Goal: Information Seeking & Learning: Learn about a topic

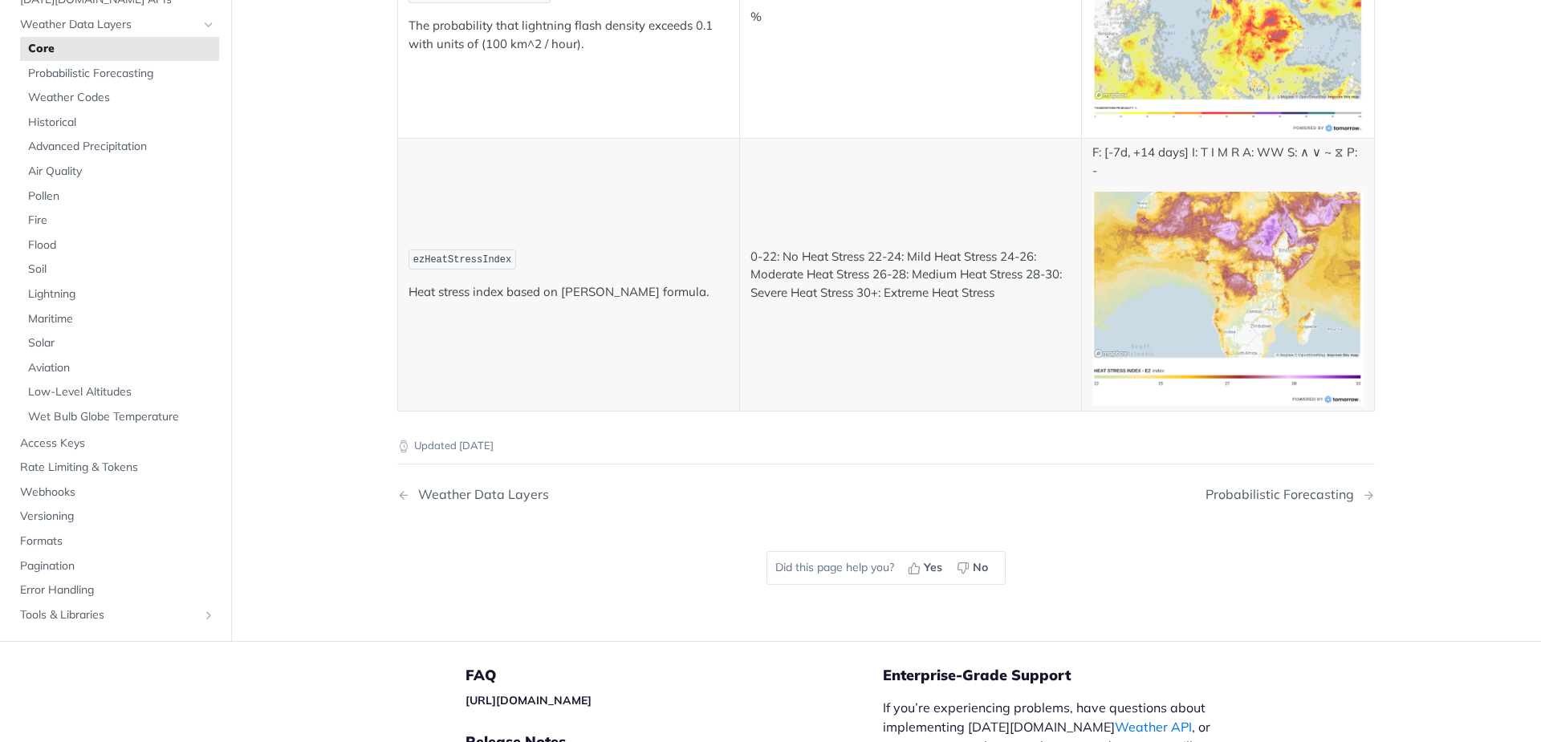
scroll to position [8572, 0]
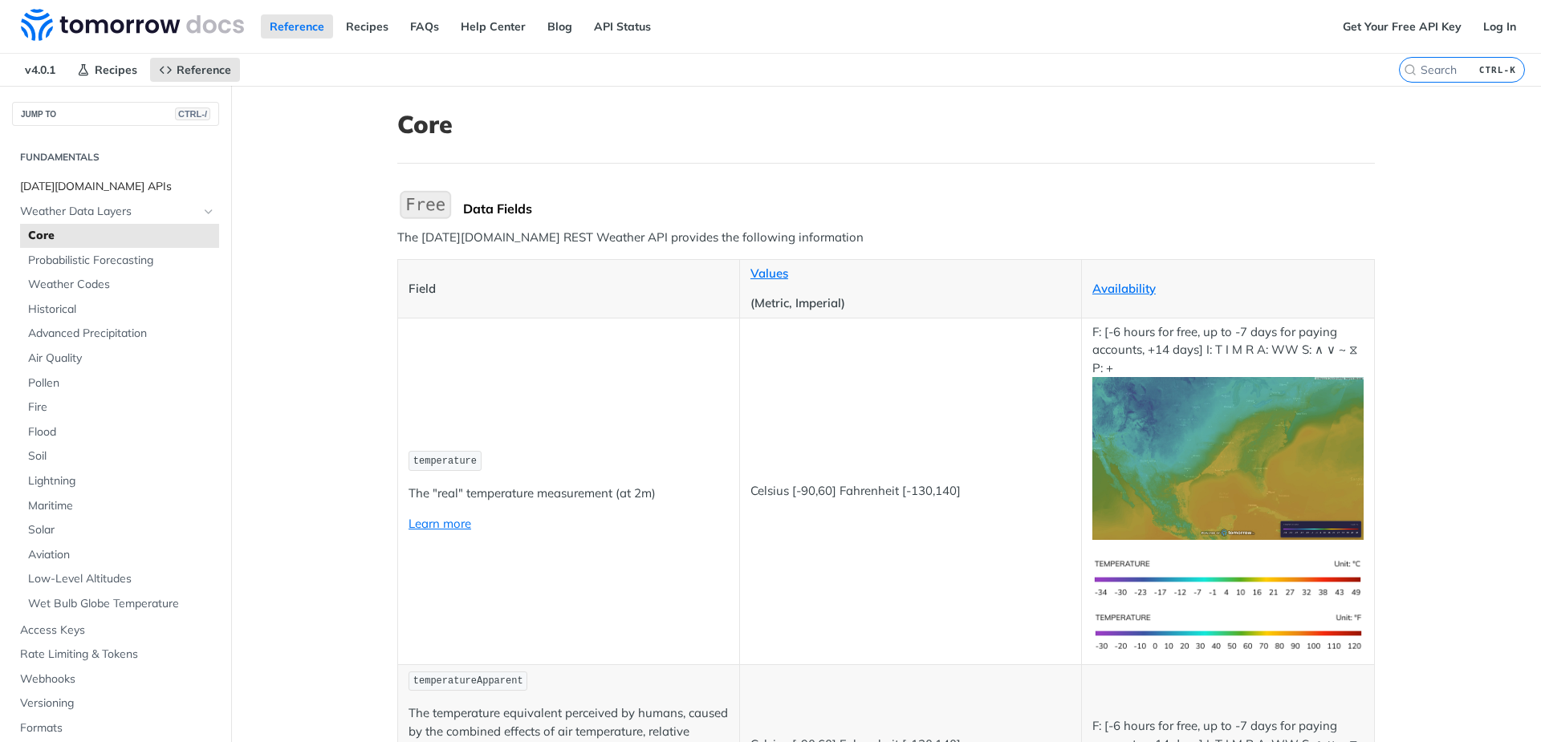
click at [119, 189] on span "[DATE][DOMAIN_NAME] APIs" at bounding box center [117, 187] width 195 height 16
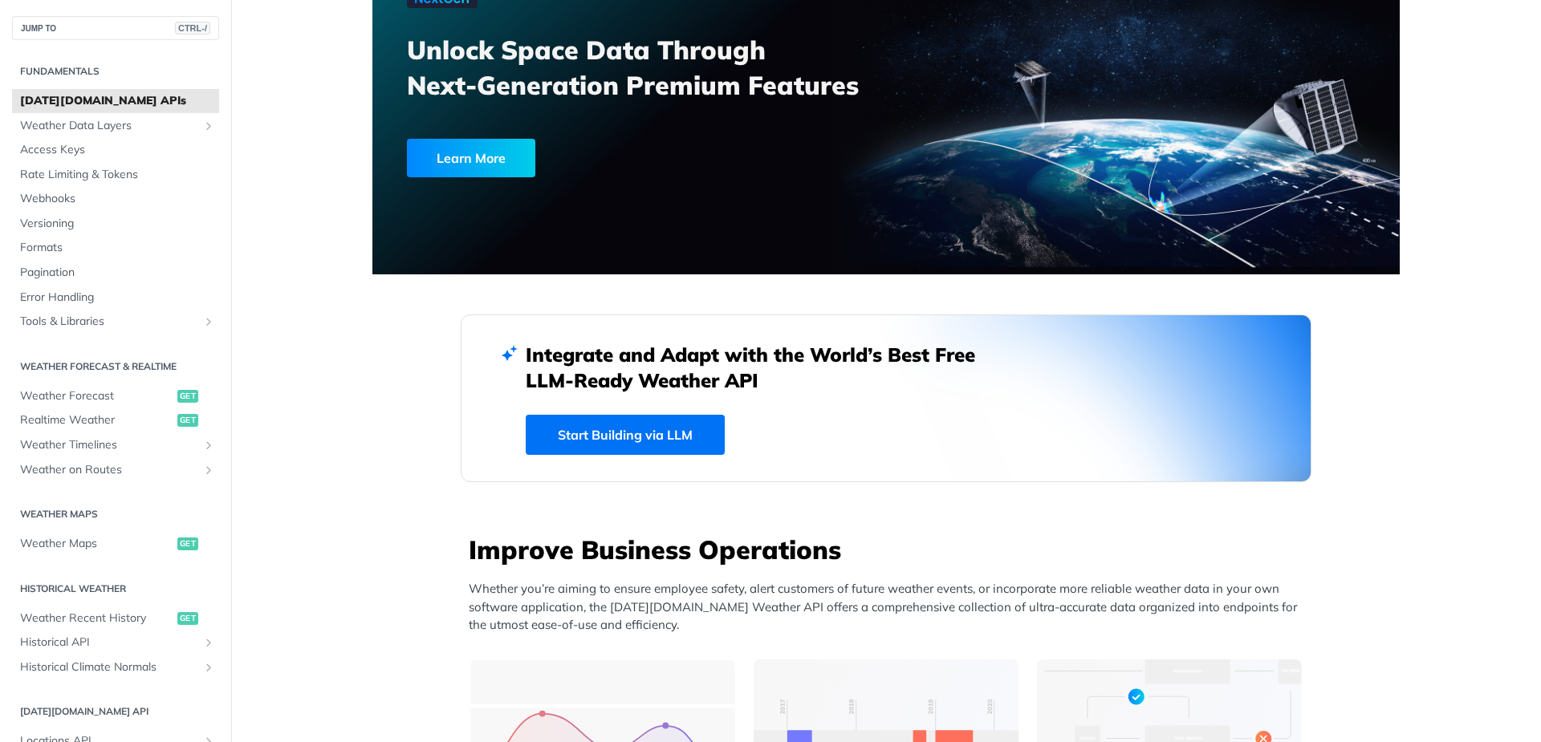
scroll to position [96, 0]
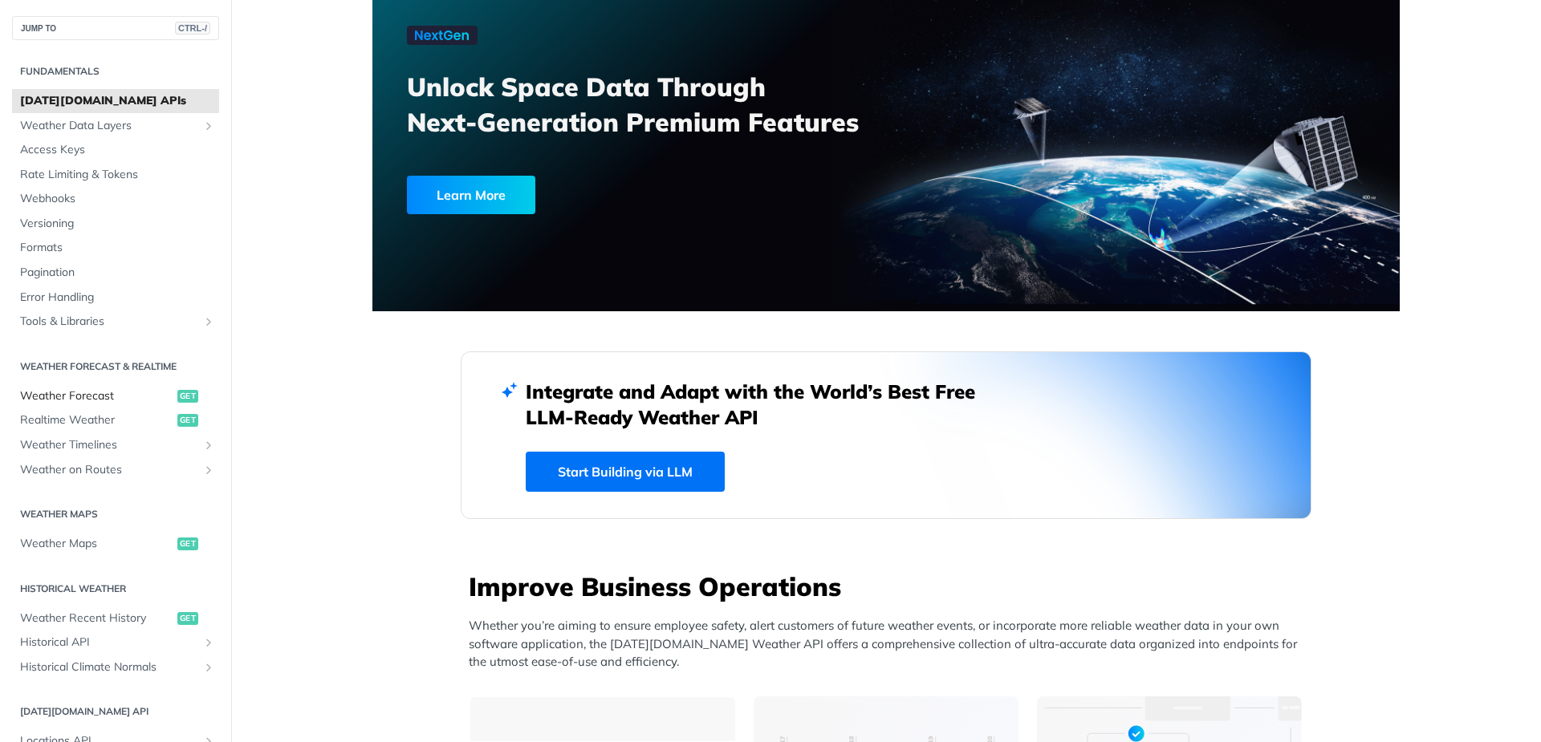
click at [124, 396] on span "Weather Forecast" at bounding box center [96, 396] width 153 height 16
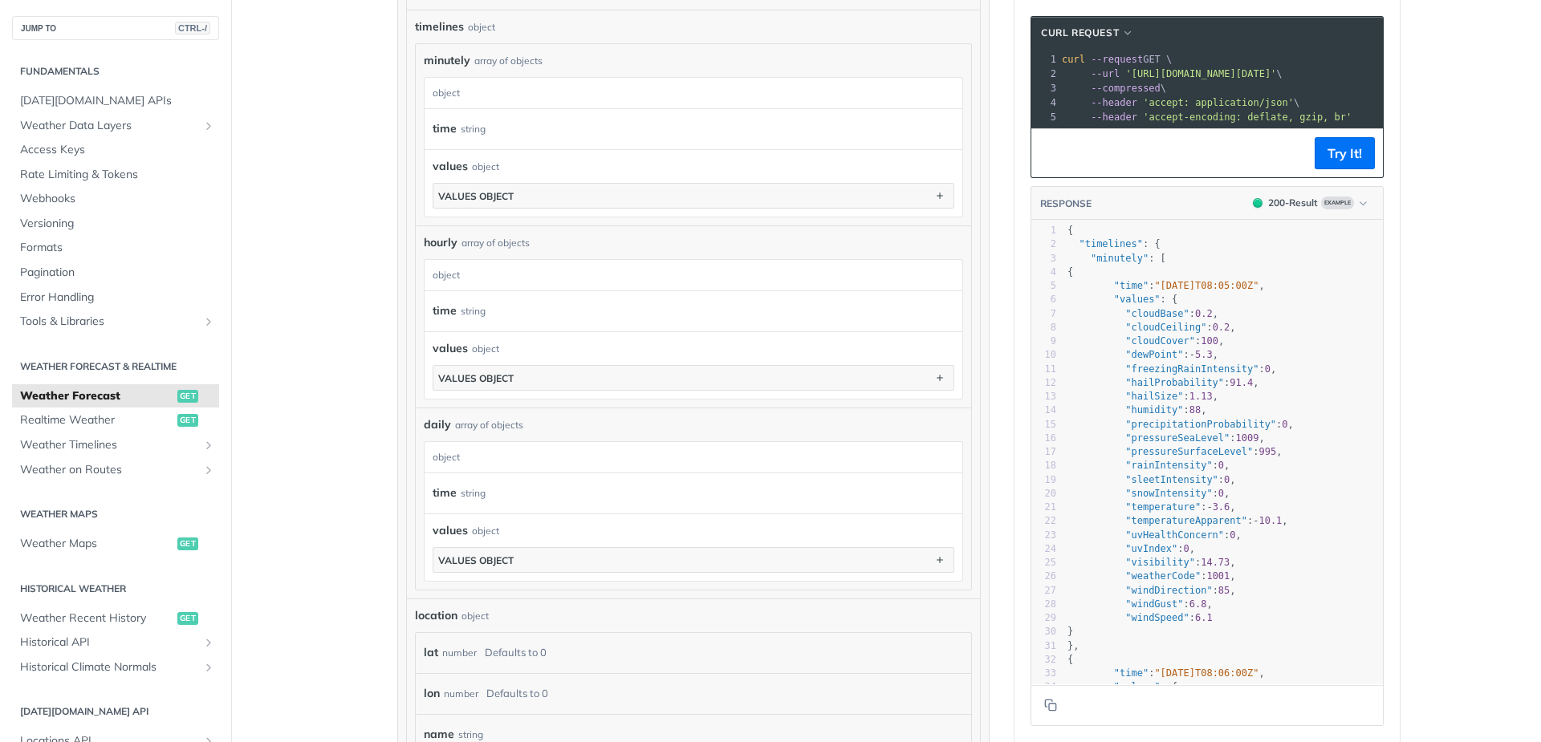
scroll to position [771, 0]
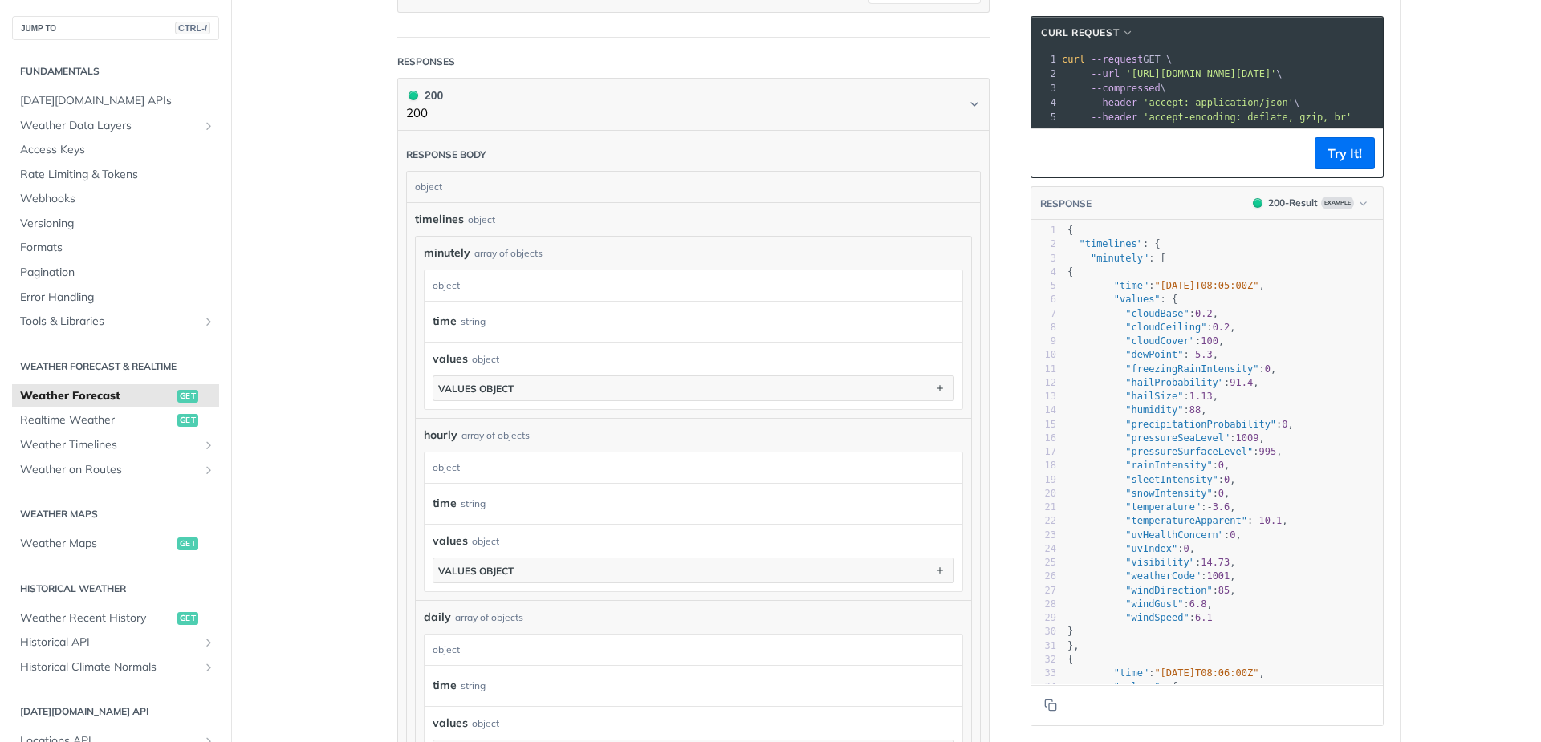
click at [520, 322] on div "time string" at bounding box center [690, 322] width 514 height 24
click at [457, 313] on div "time string" at bounding box center [690, 322] width 514 height 24
click at [449, 327] on label "time" at bounding box center [445, 321] width 24 height 23
click at [455, 263] on div "minutely object time string values object values object" at bounding box center [693, 336] width 539 height 148
click at [457, 230] on div "timelines object minutely array of objects minutely object time string values o…" at bounding box center [693, 497] width 557 height 572
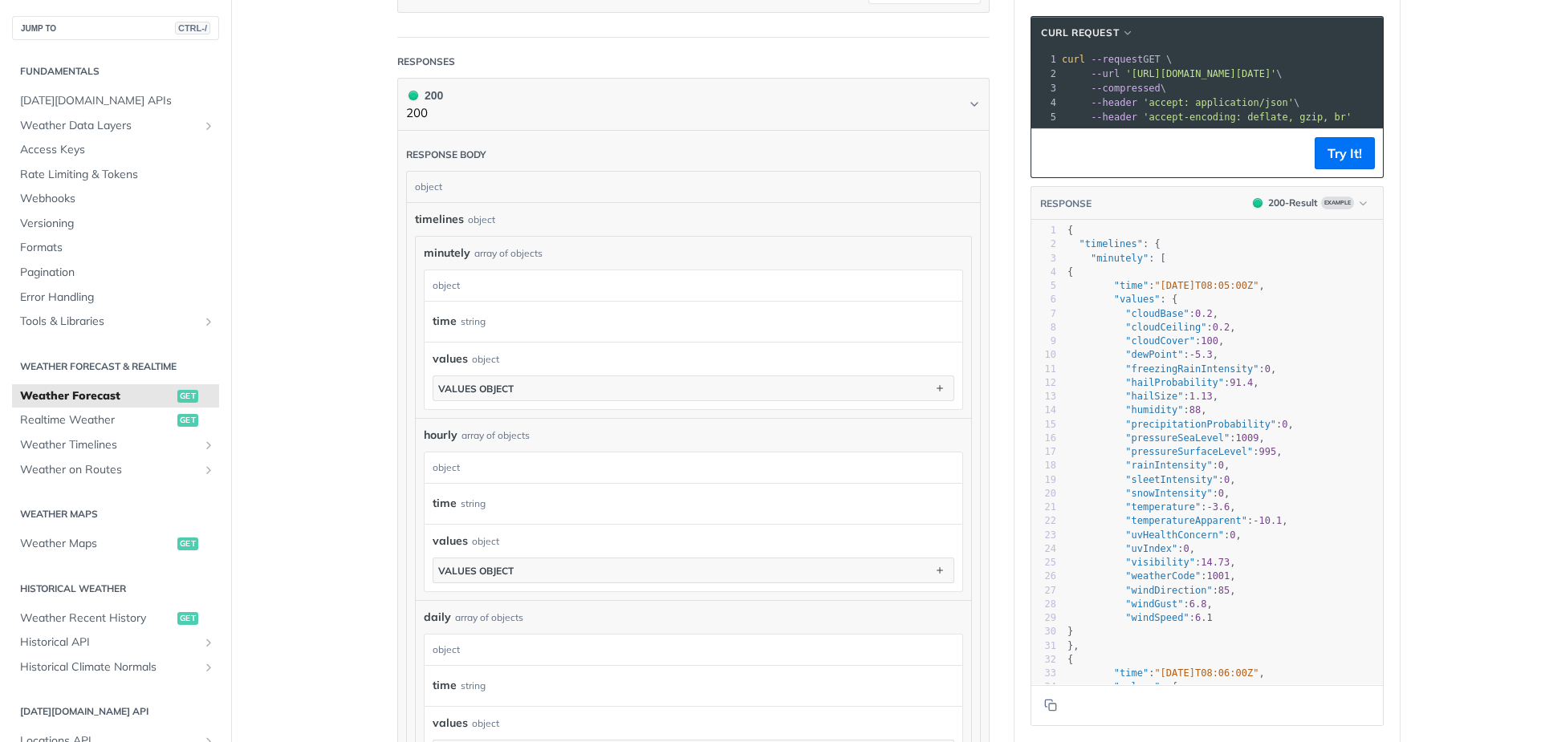
click at [454, 201] on div "object" at bounding box center [691, 187] width 569 height 30
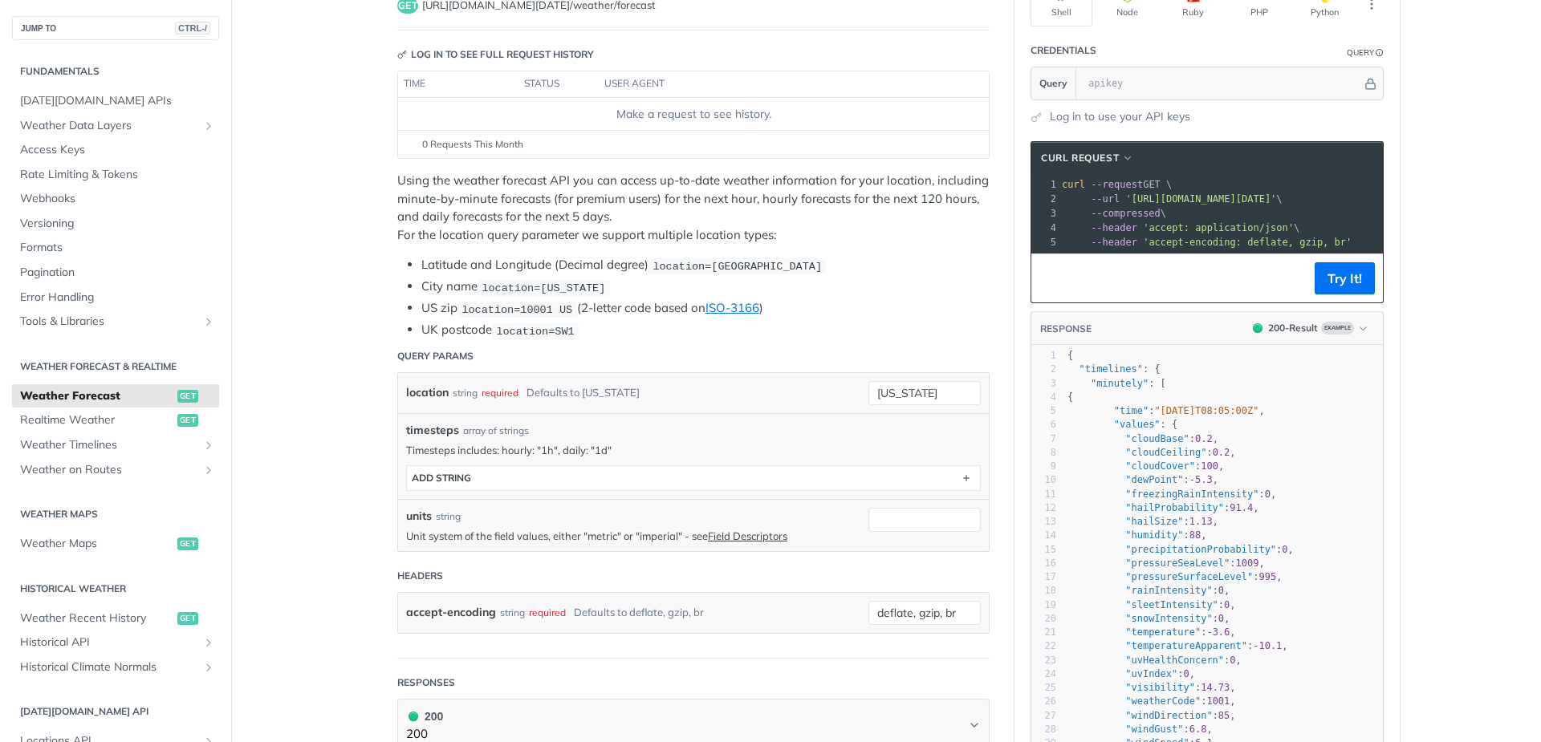
scroll to position [0, 0]
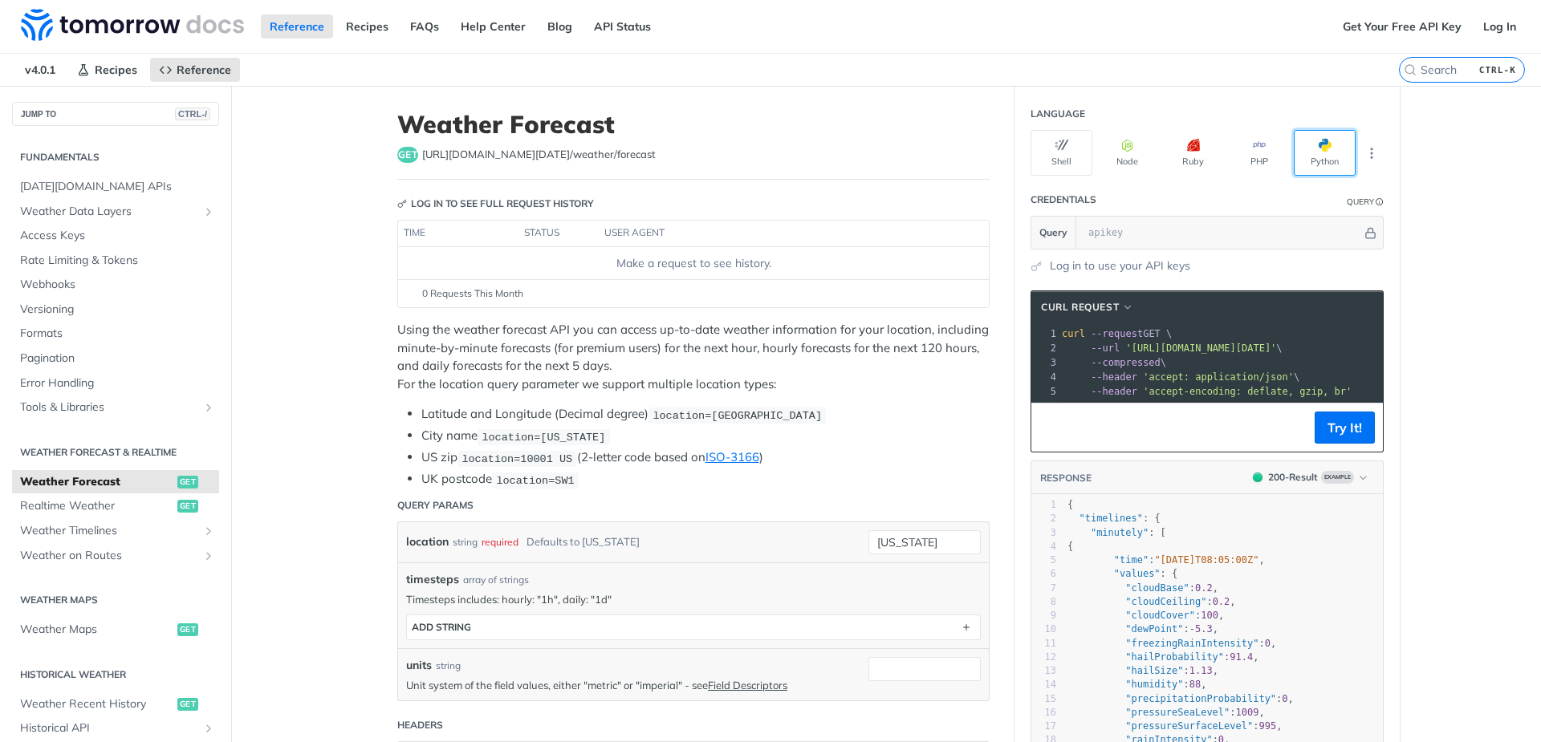
click at [1316, 141] on button "Python" at bounding box center [1325, 153] width 62 height 46
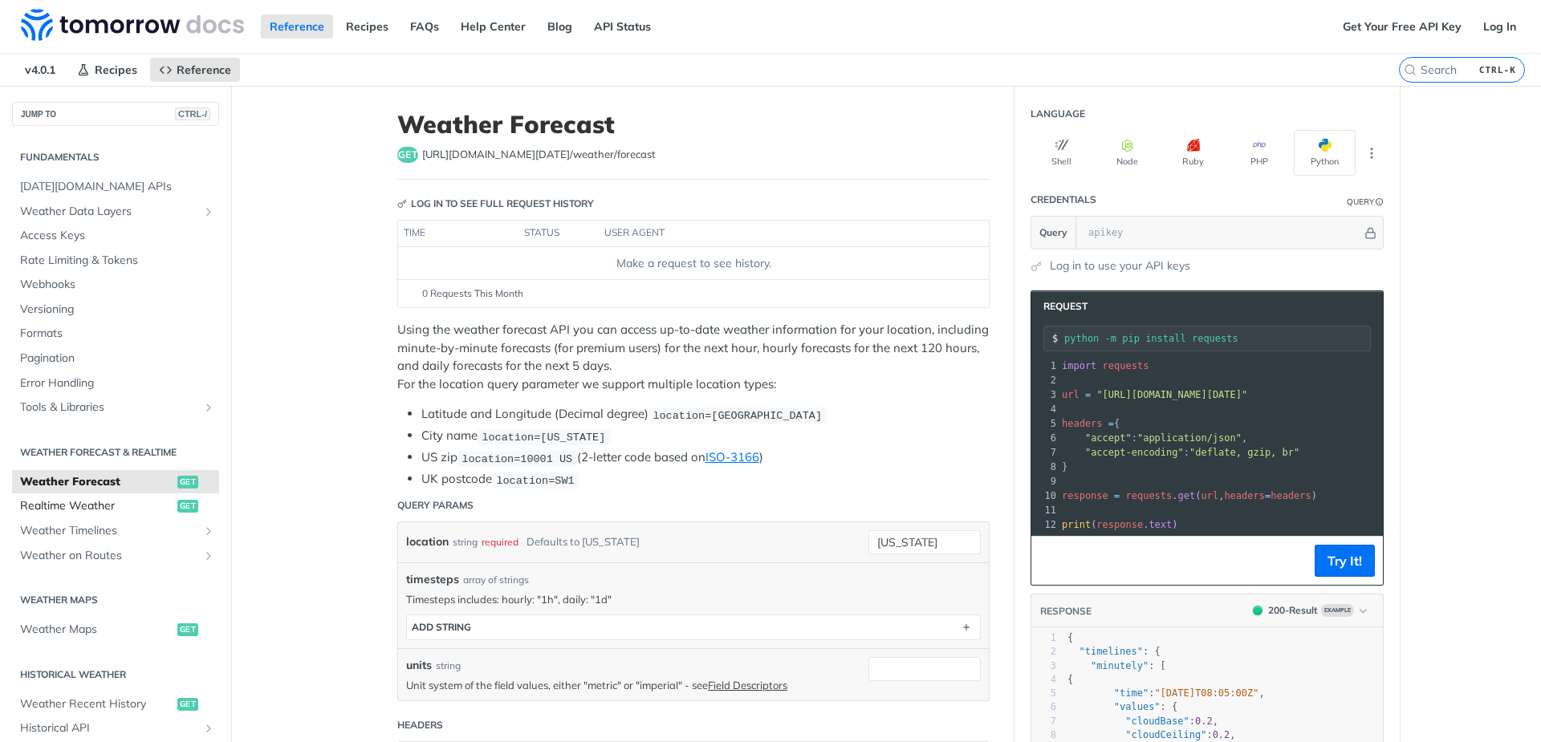
click at [109, 509] on span "Realtime Weather" at bounding box center [96, 506] width 153 height 16
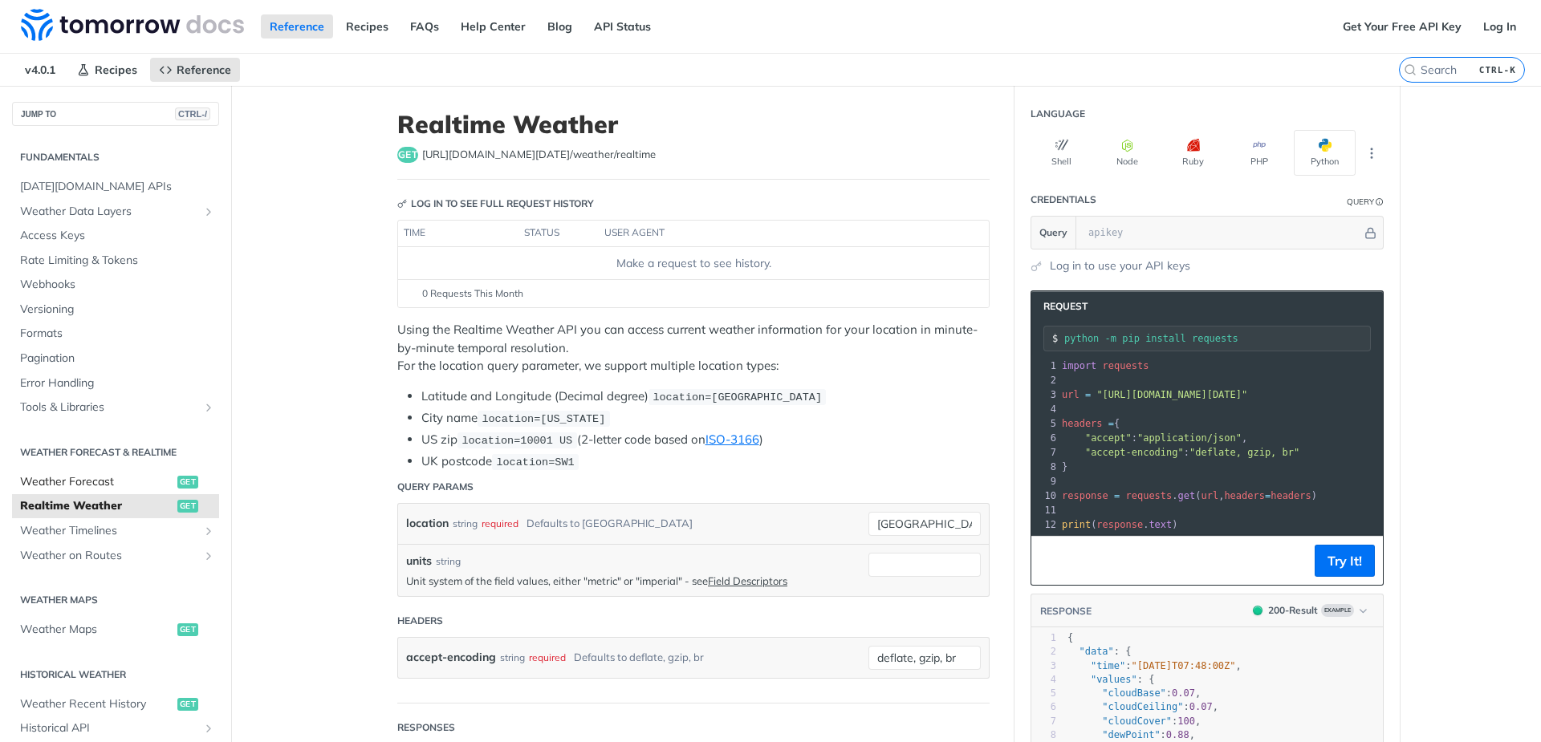
click at [122, 478] on span "Weather Forecast" at bounding box center [96, 482] width 153 height 16
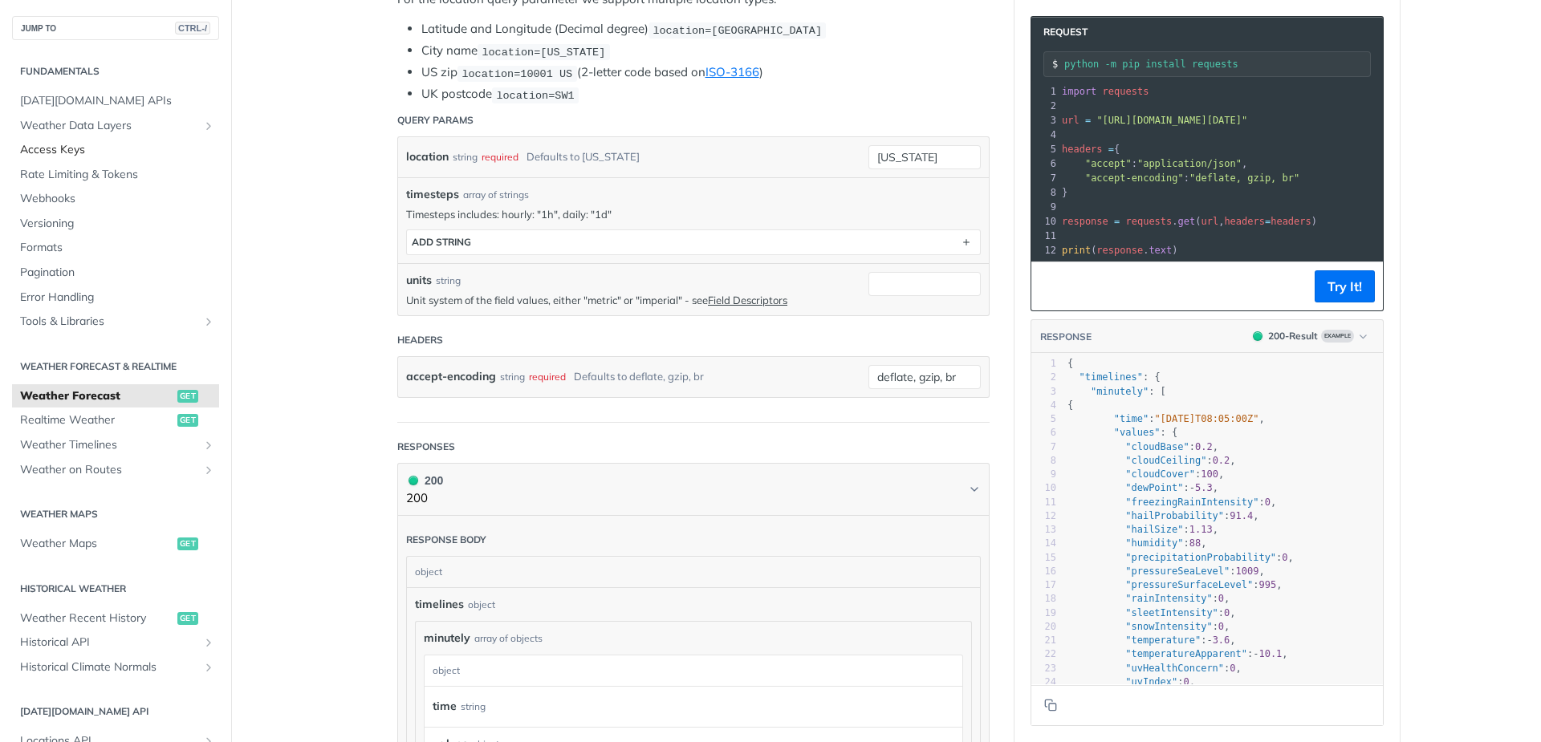
click at [74, 152] on span "Access Keys" at bounding box center [117, 150] width 195 height 16
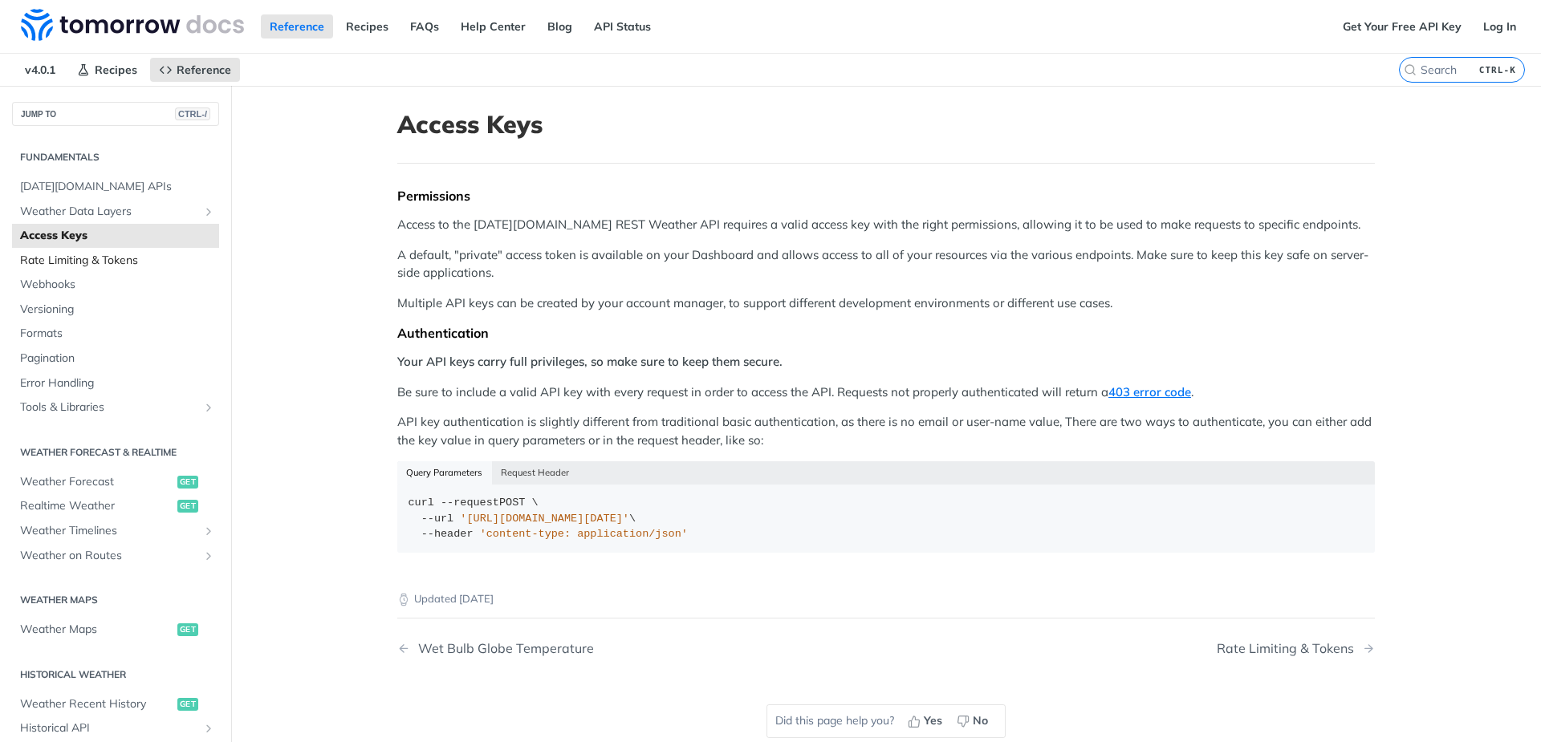
click at [92, 259] on span "Rate Limiting & Tokens" at bounding box center [117, 261] width 195 height 16
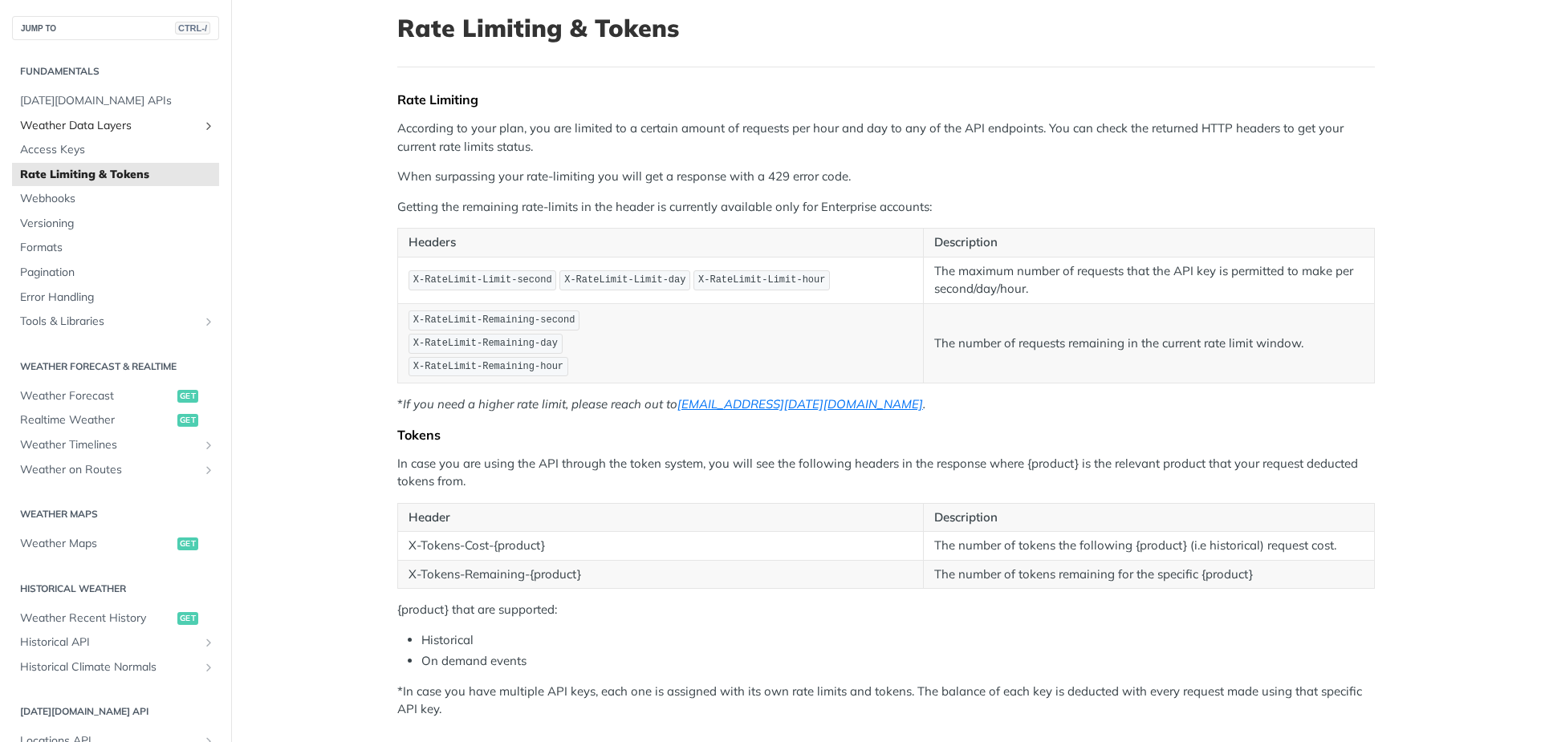
click at [100, 124] on span "Weather Data Layers" at bounding box center [109, 126] width 178 height 16
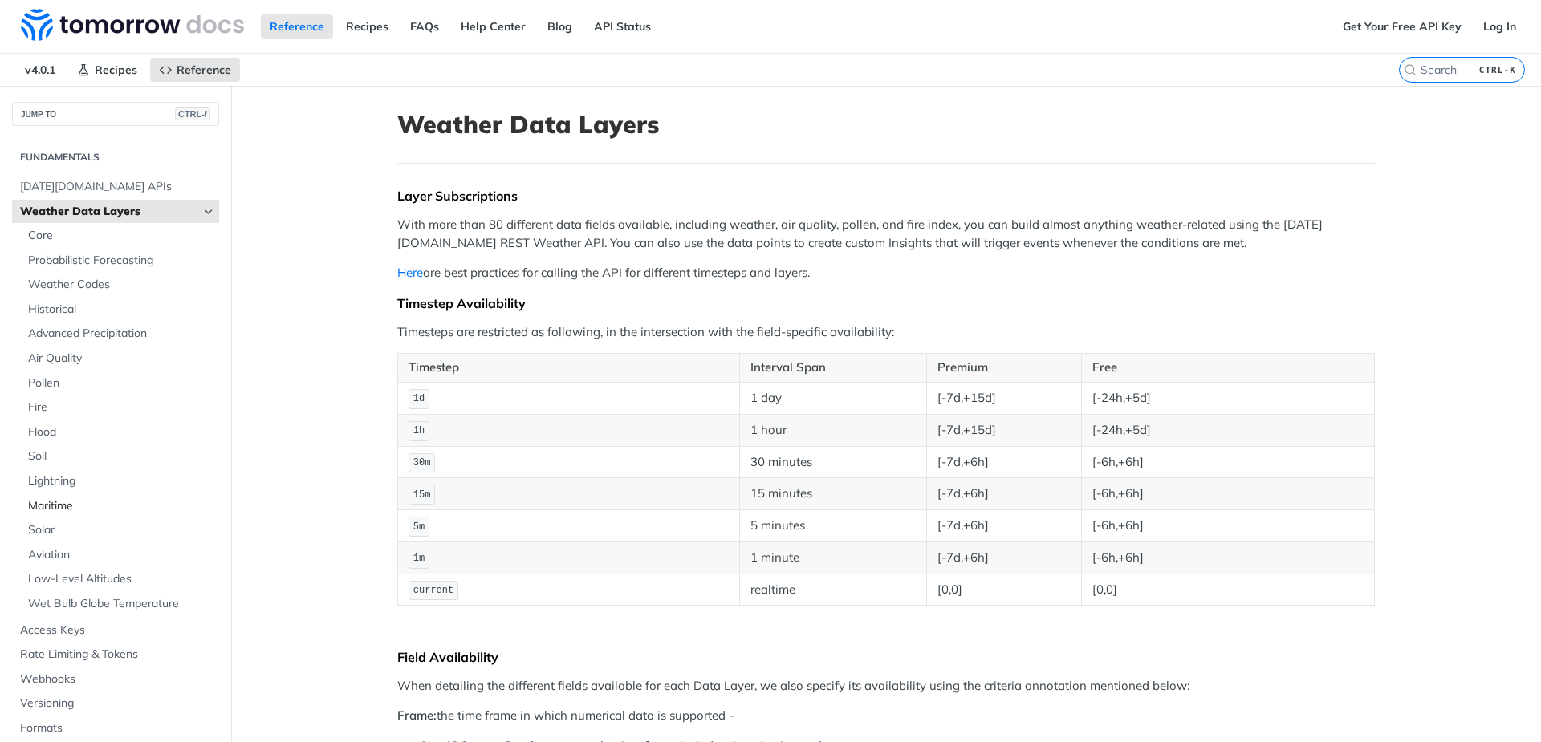
click at [59, 503] on span "Maritime" at bounding box center [121, 506] width 187 height 16
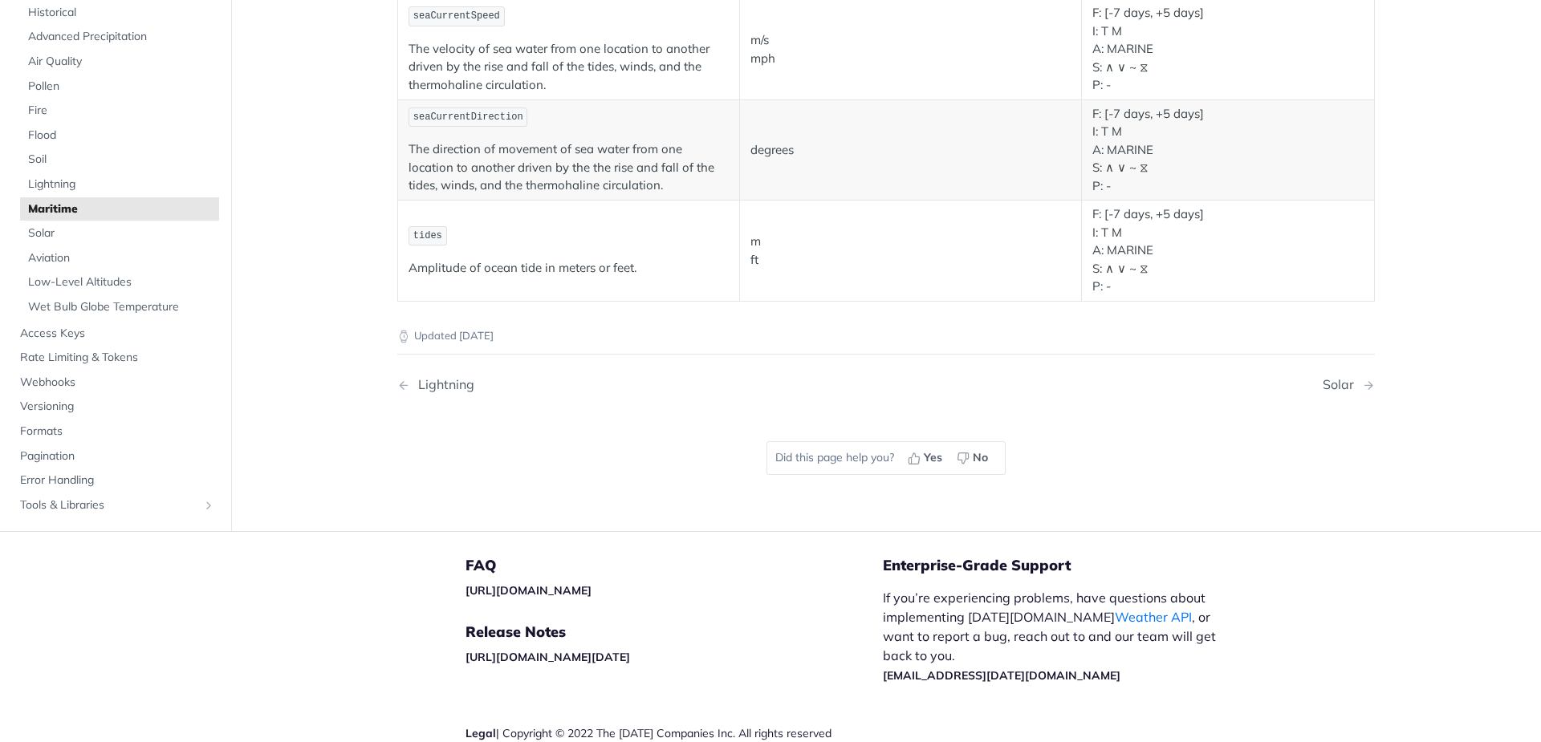
scroll to position [1830, 0]
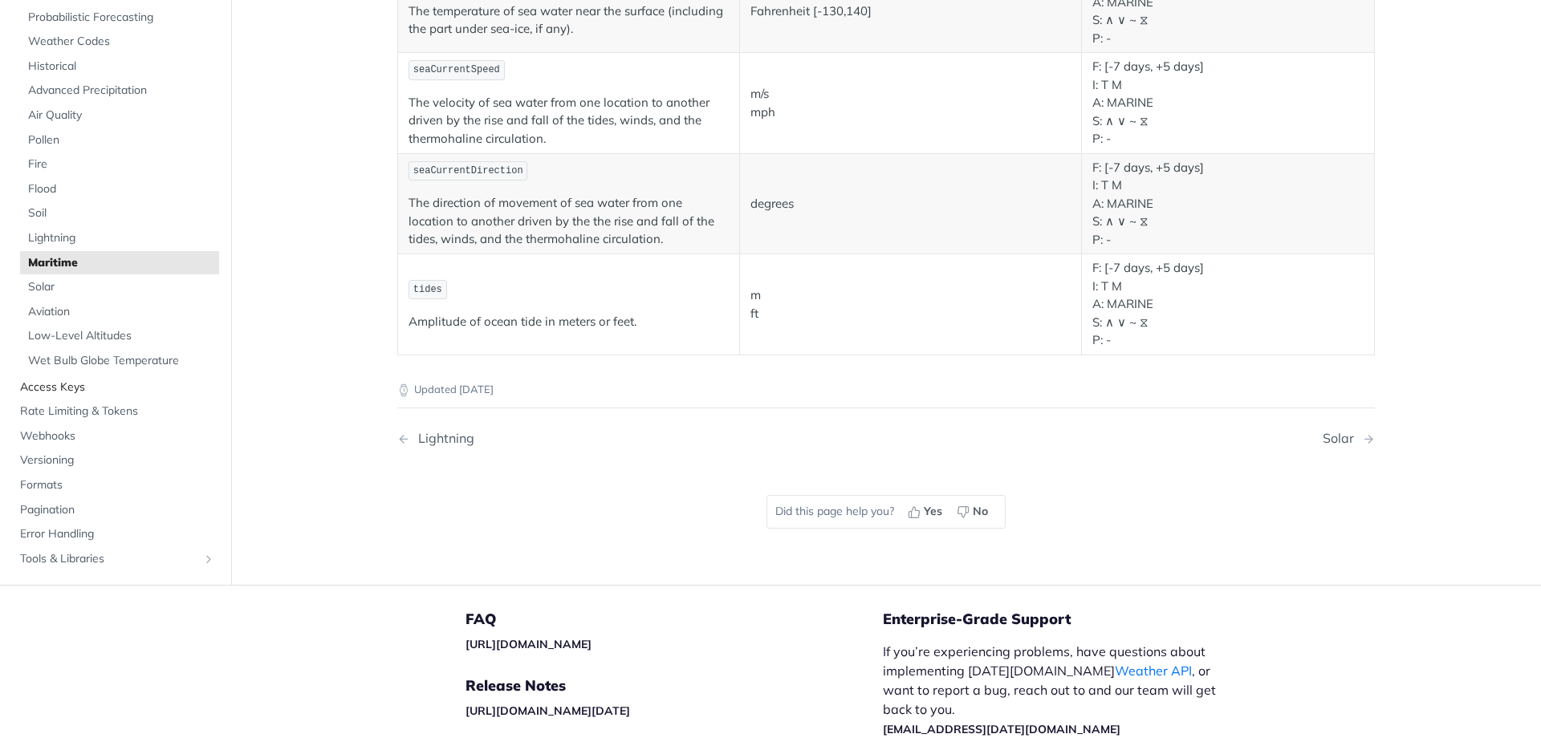
click at [74, 380] on span "Access Keys" at bounding box center [117, 387] width 195 height 16
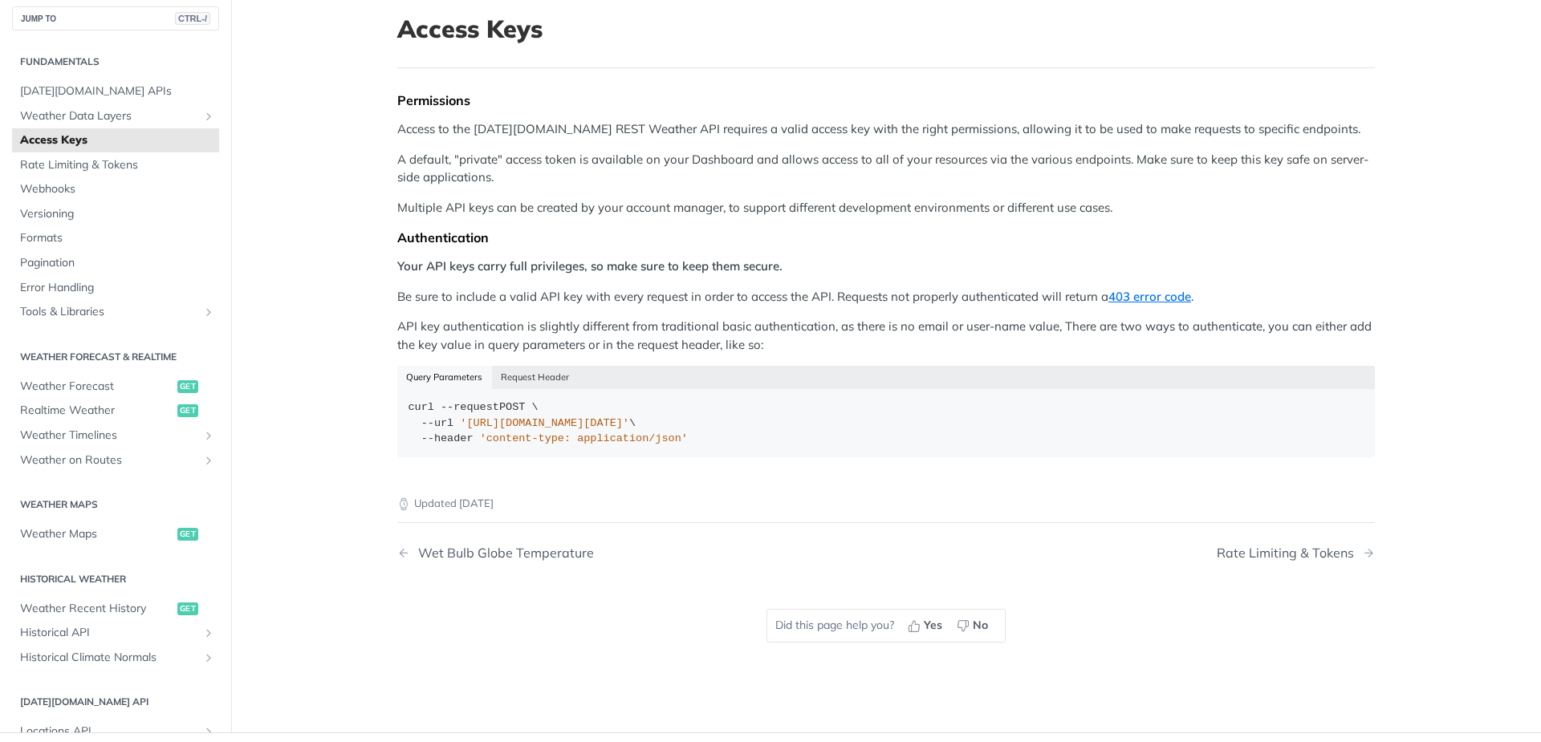
scroll to position [96, 0]
click at [147, 380] on span "Weather Forecast" at bounding box center [96, 386] width 153 height 16
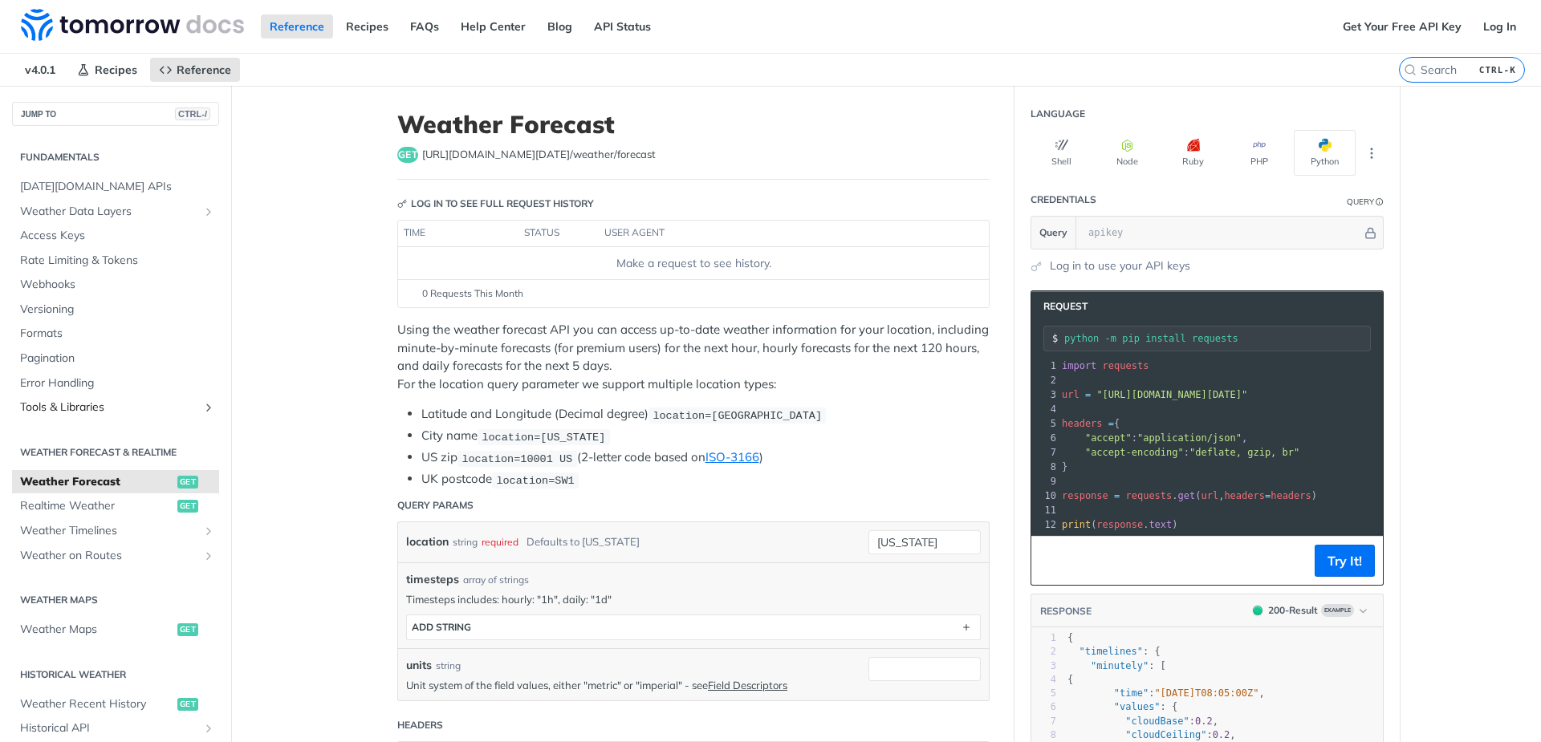
click at [107, 406] on span "Tools & Libraries" at bounding box center [109, 408] width 178 height 16
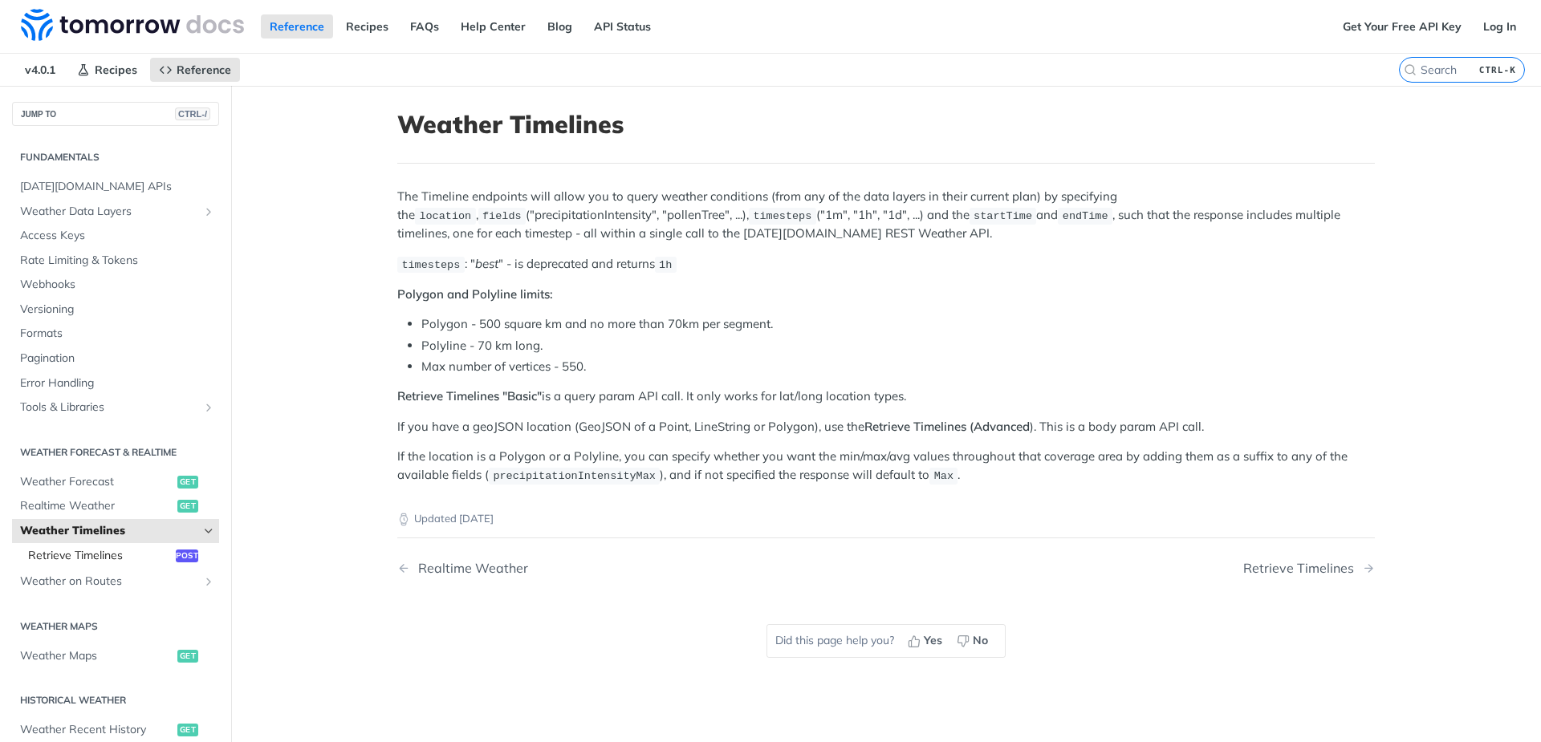
click at [93, 558] on span "Retrieve Timelines" at bounding box center [100, 556] width 144 height 16
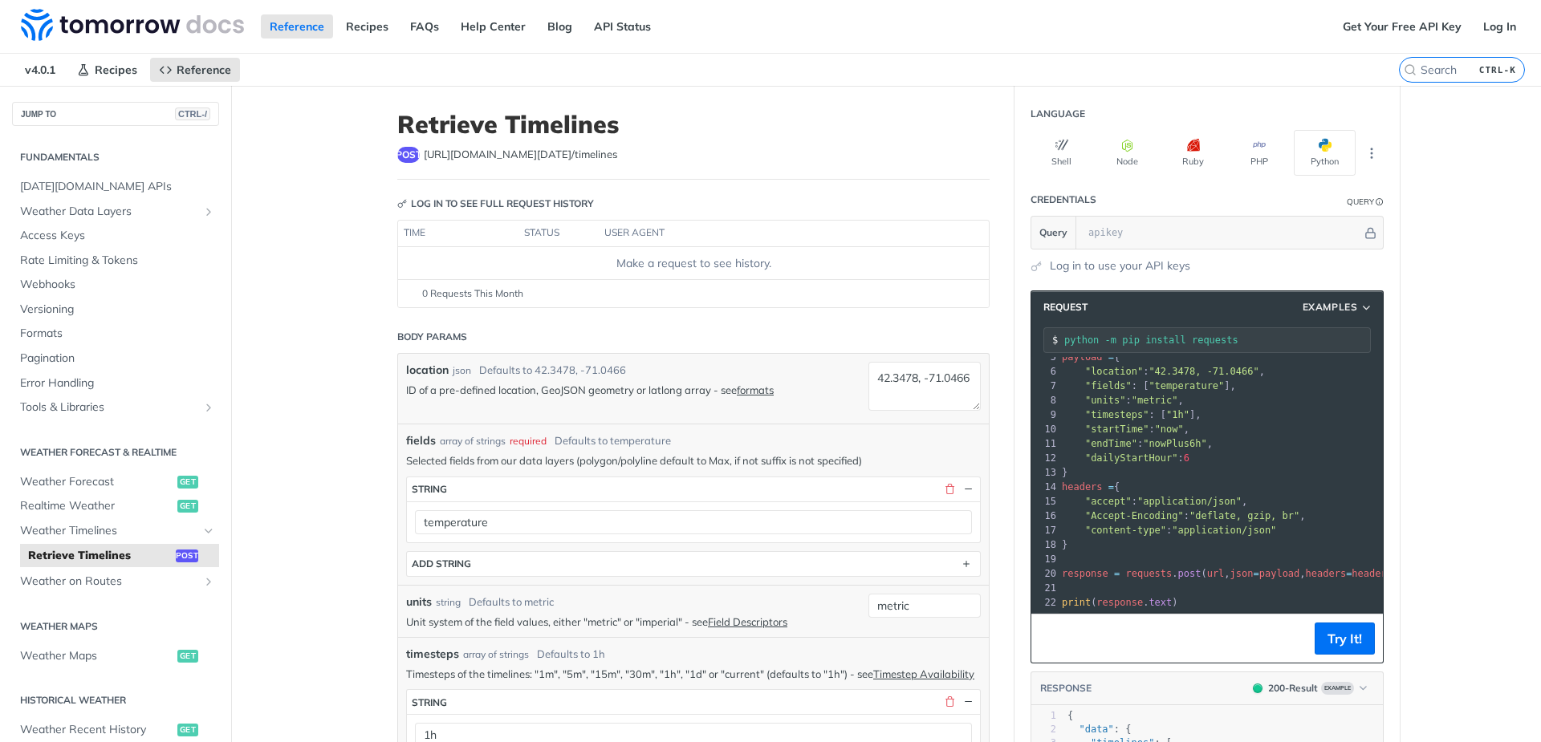
scroll to position [69, 0]
click at [1332, 144] on span "button" at bounding box center [1332, 145] width 0 height 13
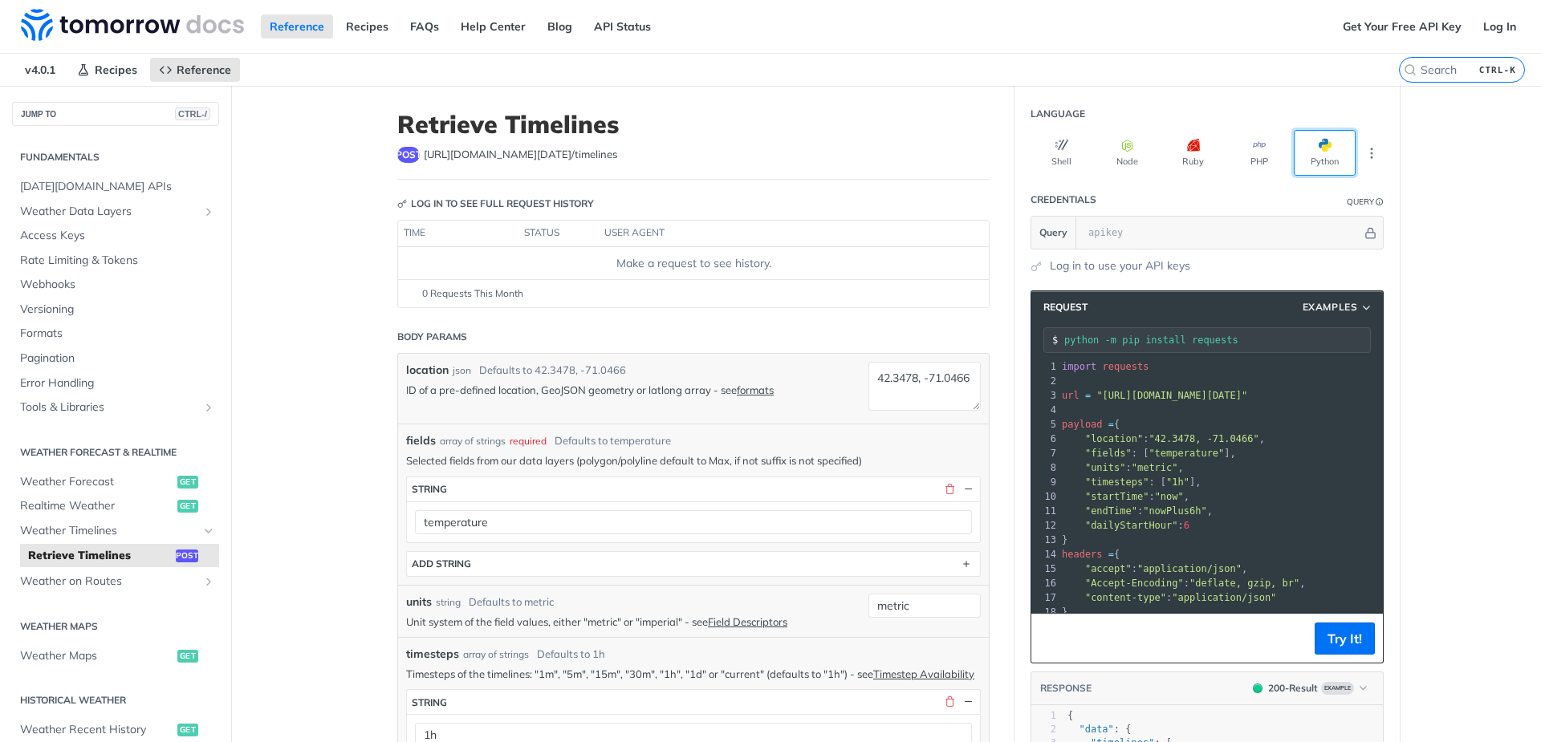
scroll to position [0, 0]
